Goal: Task Accomplishment & Management: Use online tool/utility

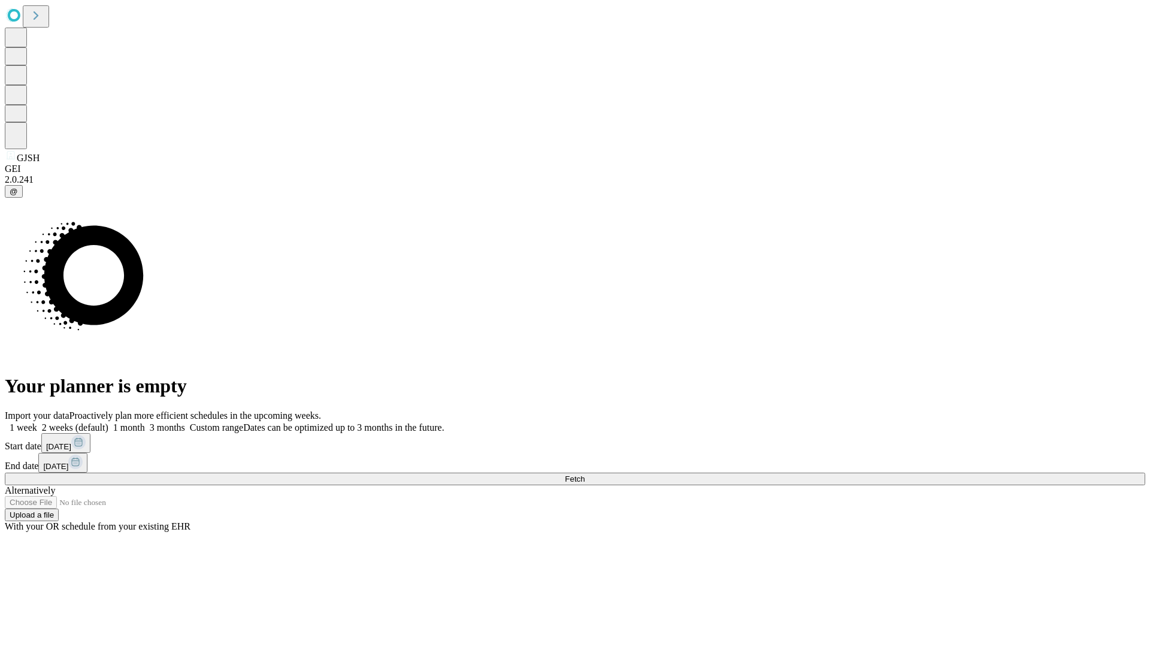
click at [584, 474] on span "Fetch" at bounding box center [575, 478] width 20 height 9
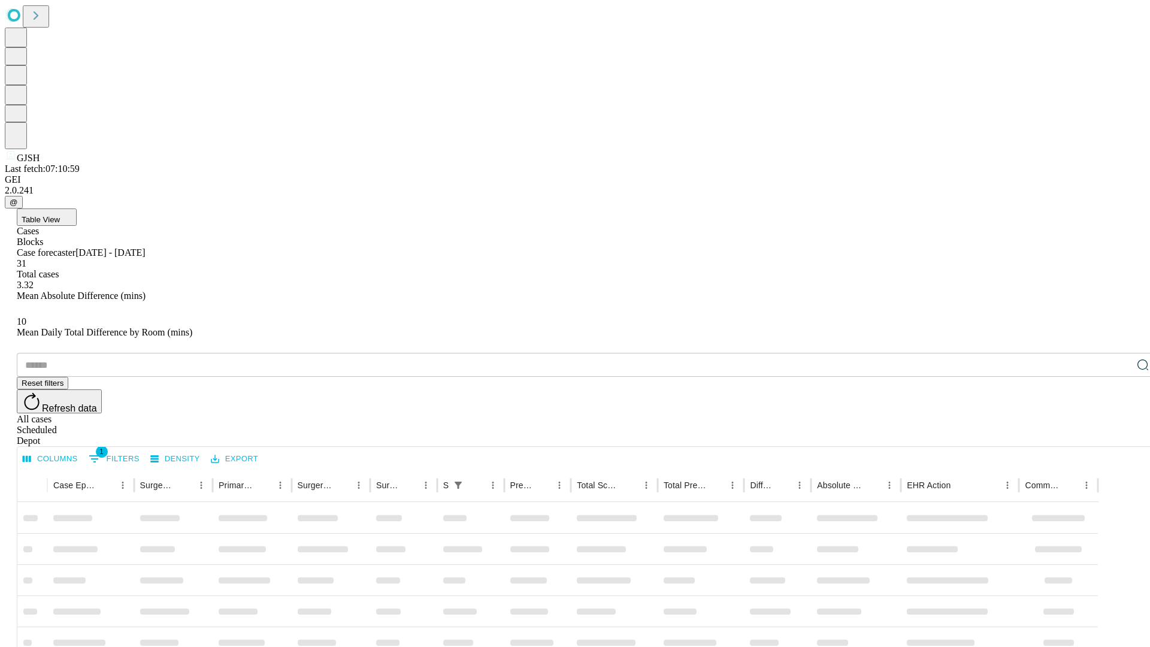
click at [1119, 435] on div "Depot" at bounding box center [587, 440] width 1140 height 11
